Goal: Communication & Community: Share content

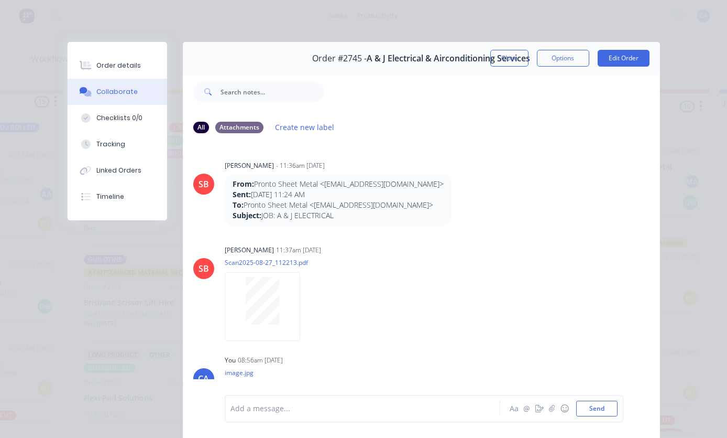
scroll to position [38, 0]
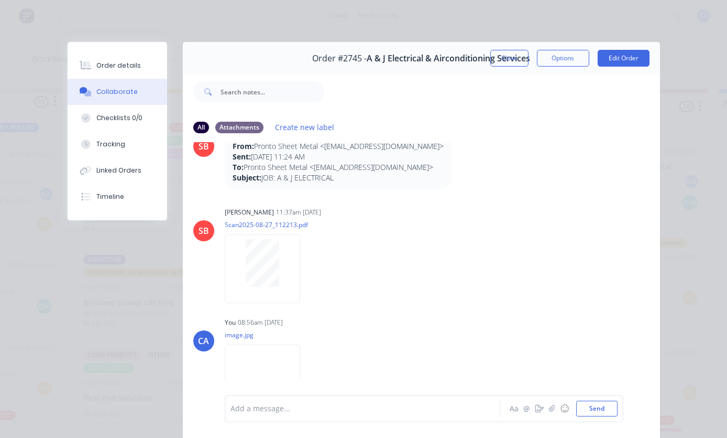
click at [518, 50] on button "Close" at bounding box center [509, 58] width 38 height 17
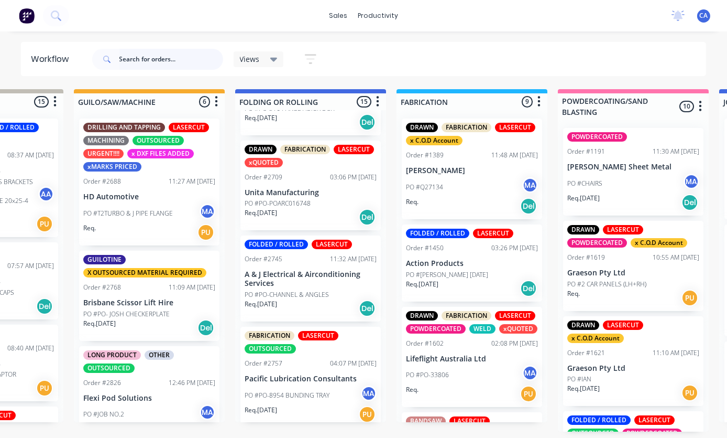
click at [199, 64] on input "text" at bounding box center [171, 59] width 104 height 21
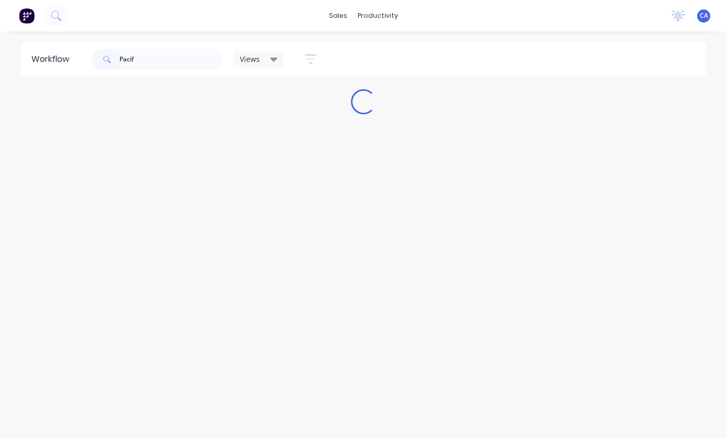
click at [676, 59] on div "Pacif Views Save new view None (Default) edit Show/Hide statuses Show line item…" at bounding box center [398, 58] width 617 height 31
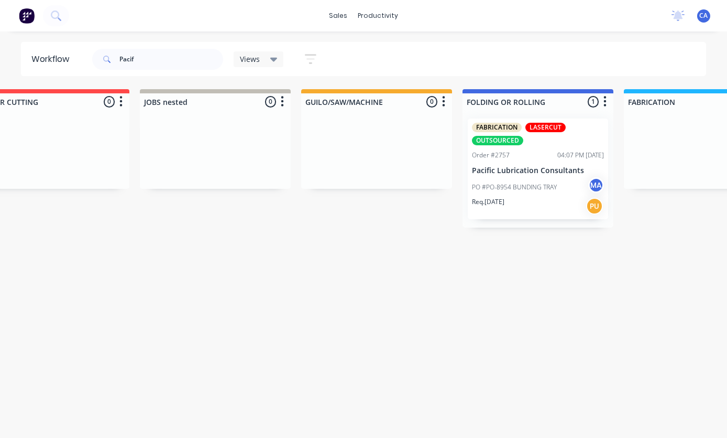
scroll to position [0, 246]
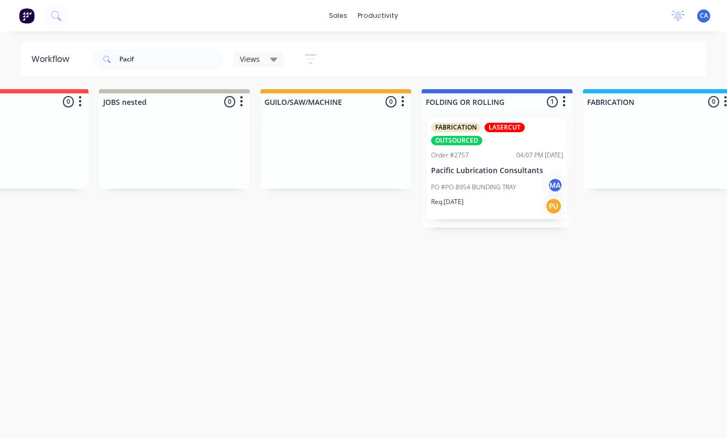
click at [492, 181] on div "PO #PO-8954 BUNDING TRAY MA" at bounding box center [497, 187] width 132 height 20
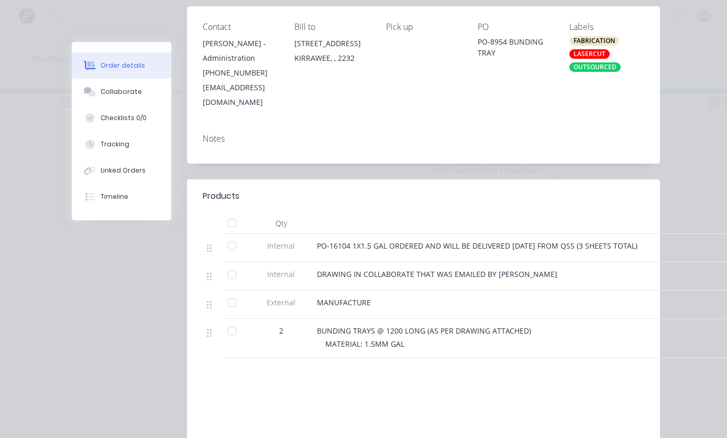
scroll to position [220, 0]
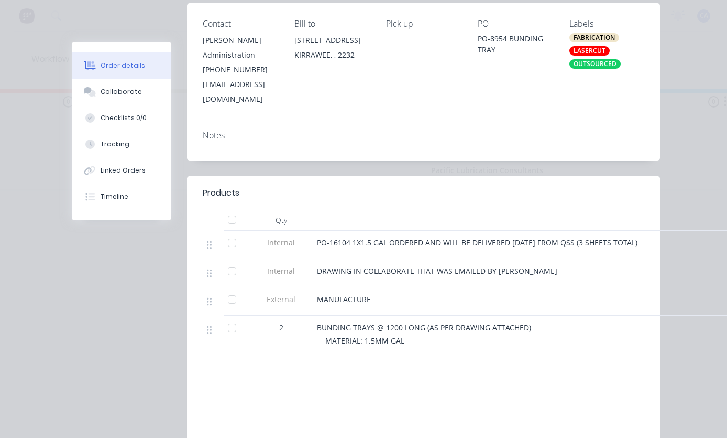
click at [111, 92] on div "Collaborate" at bounding box center [121, 91] width 41 height 9
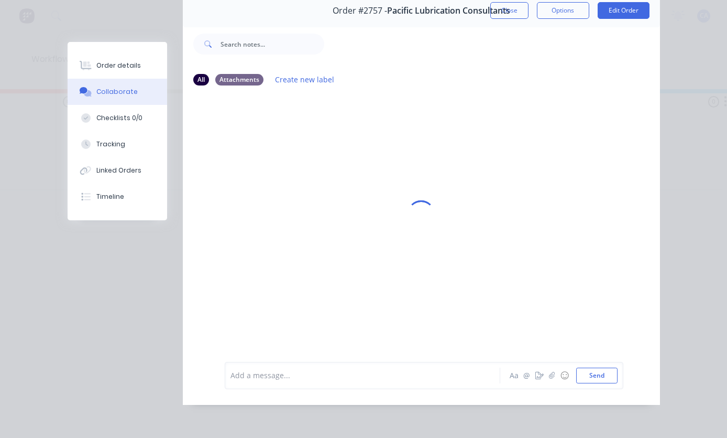
scroll to position [0, 0]
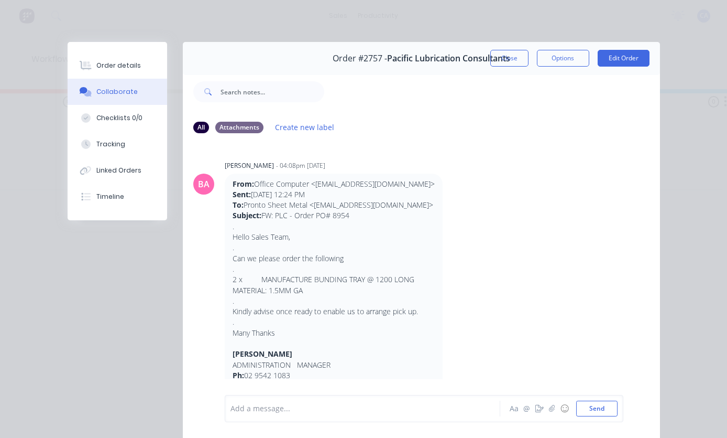
click at [557, 406] on button "button" at bounding box center [552, 408] width 13 height 13
click at [601, 412] on button "Send" at bounding box center [596, 408] width 41 height 16
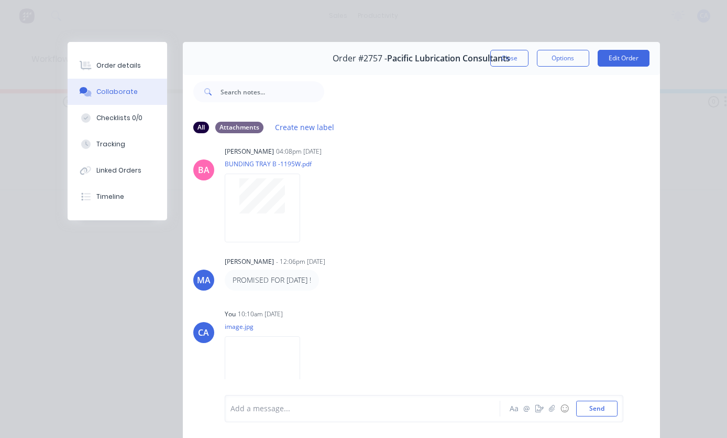
scroll to position [310, 0]
click at [508, 54] on button "Close" at bounding box center [509, 58] width 38 height 17
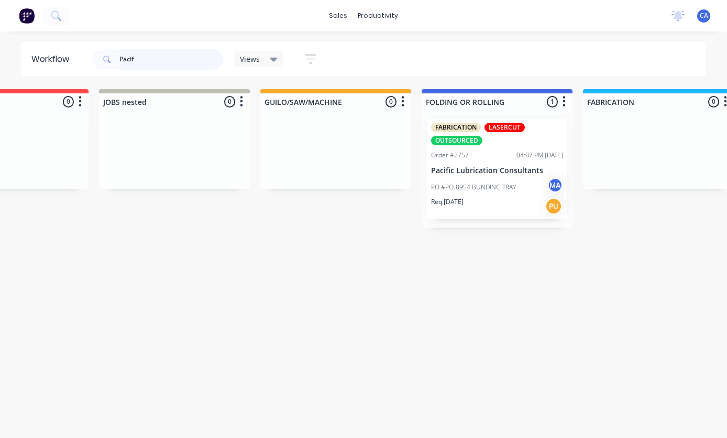
click at [161, 54] on input "Pacif" at bounding box center [171, 59] width 104 height 21
type input "P"
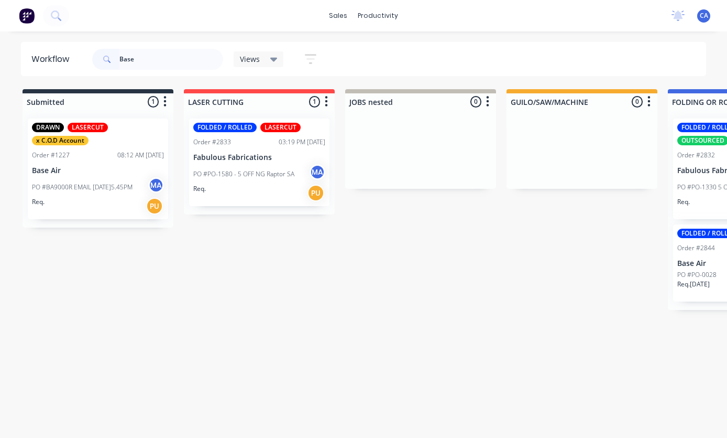
scroll to position [5, 124]
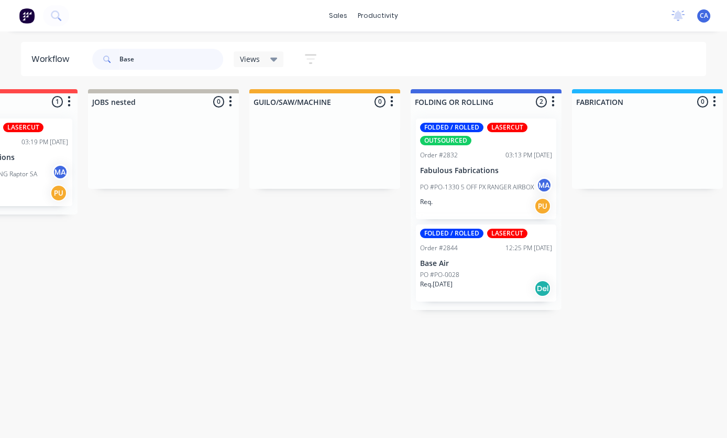
type input "Base"
click at [475, 267] on div "FOLDED / ROLLED LASERCUT Order #2844 12:25 PM [DATE] Base Air PO #PO-0028 Req. …" at bounding box center [486, 262] width 140 height 77
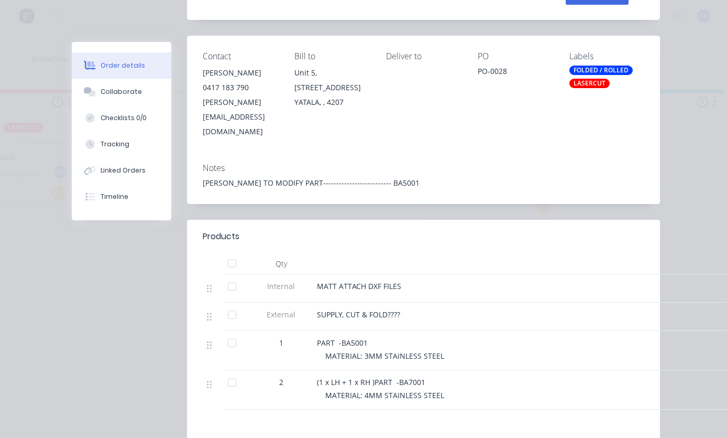
scroll to position [193, 0]
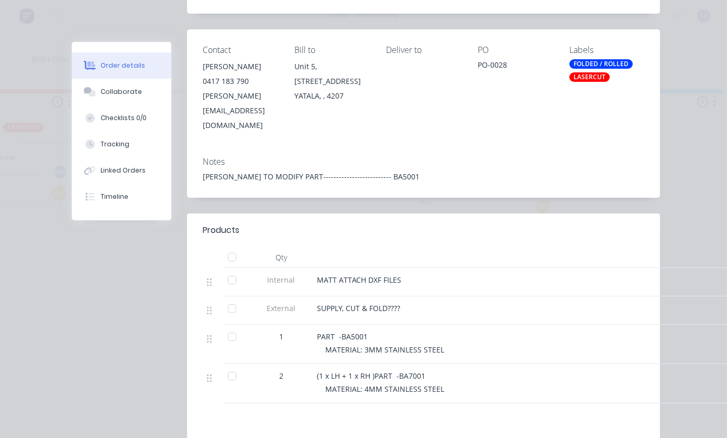
click at [106, 89] on div "Collaborate" at bounding box center [121, 91] width 41 height 9
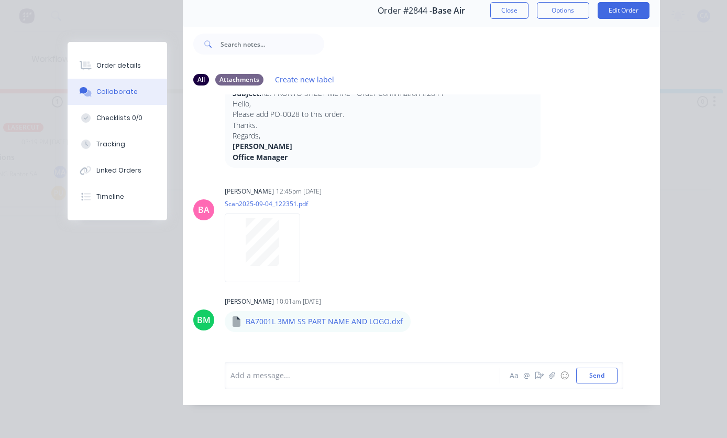
scroll to position [88, 0]
